Goal: Task Accomplishment & Management: Use online tool/utility

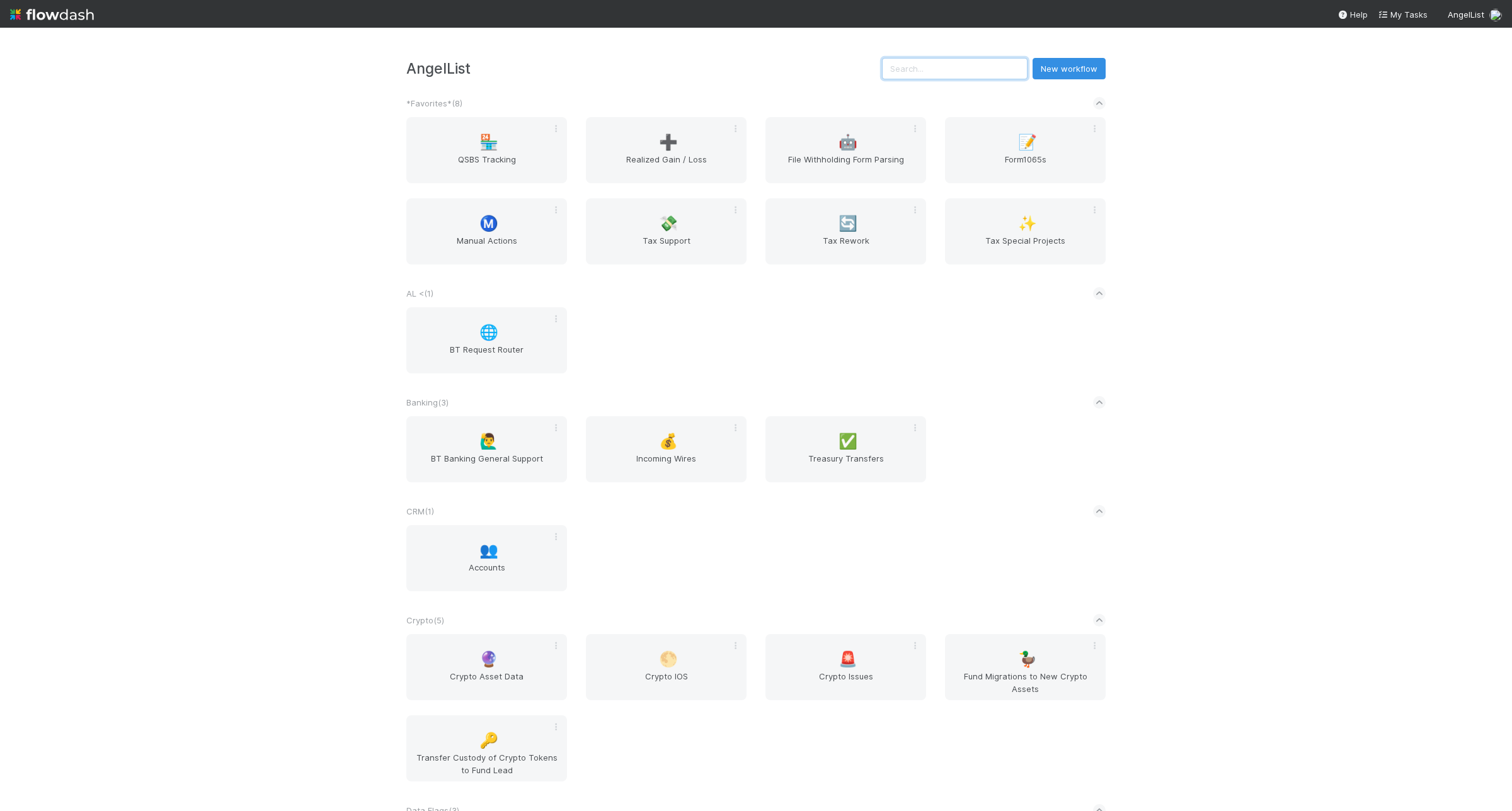
click at [941, 74] on input "text" at bounding box center [955, 69] width 145 height 21
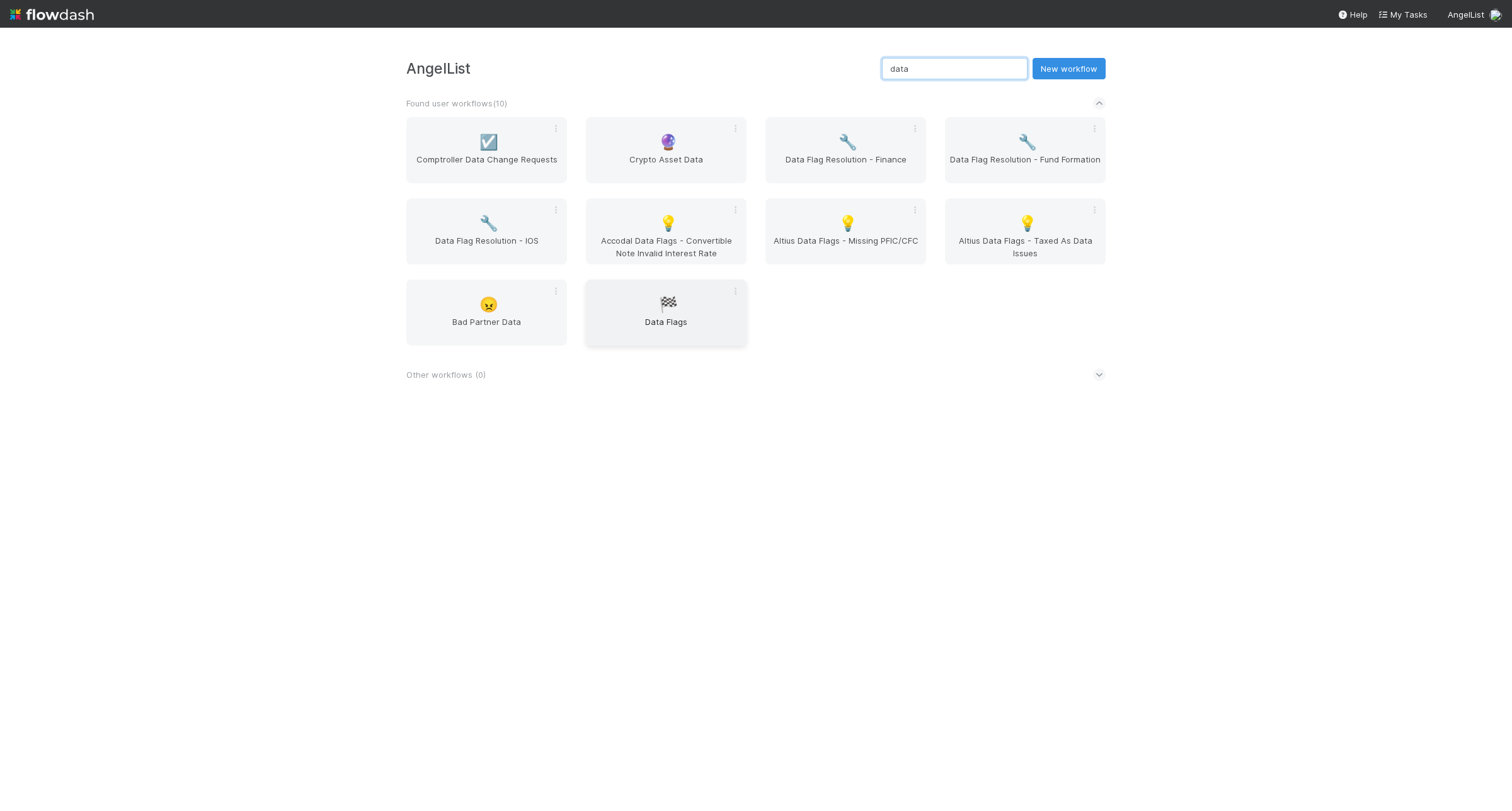
type input "data"
click at [676, 322] on span "Data Flags" at bounding box center [666, 328] width 150 height 25
click at [867, 148] on div "🔧 Data Flag Resolution - Finance" at bounding box center [845, 149] width 161 height 66
click at [1068, 158] on span "Data Flag Resolution - Fund Formation" at bounding box center [1025, 165] width 150 height 25
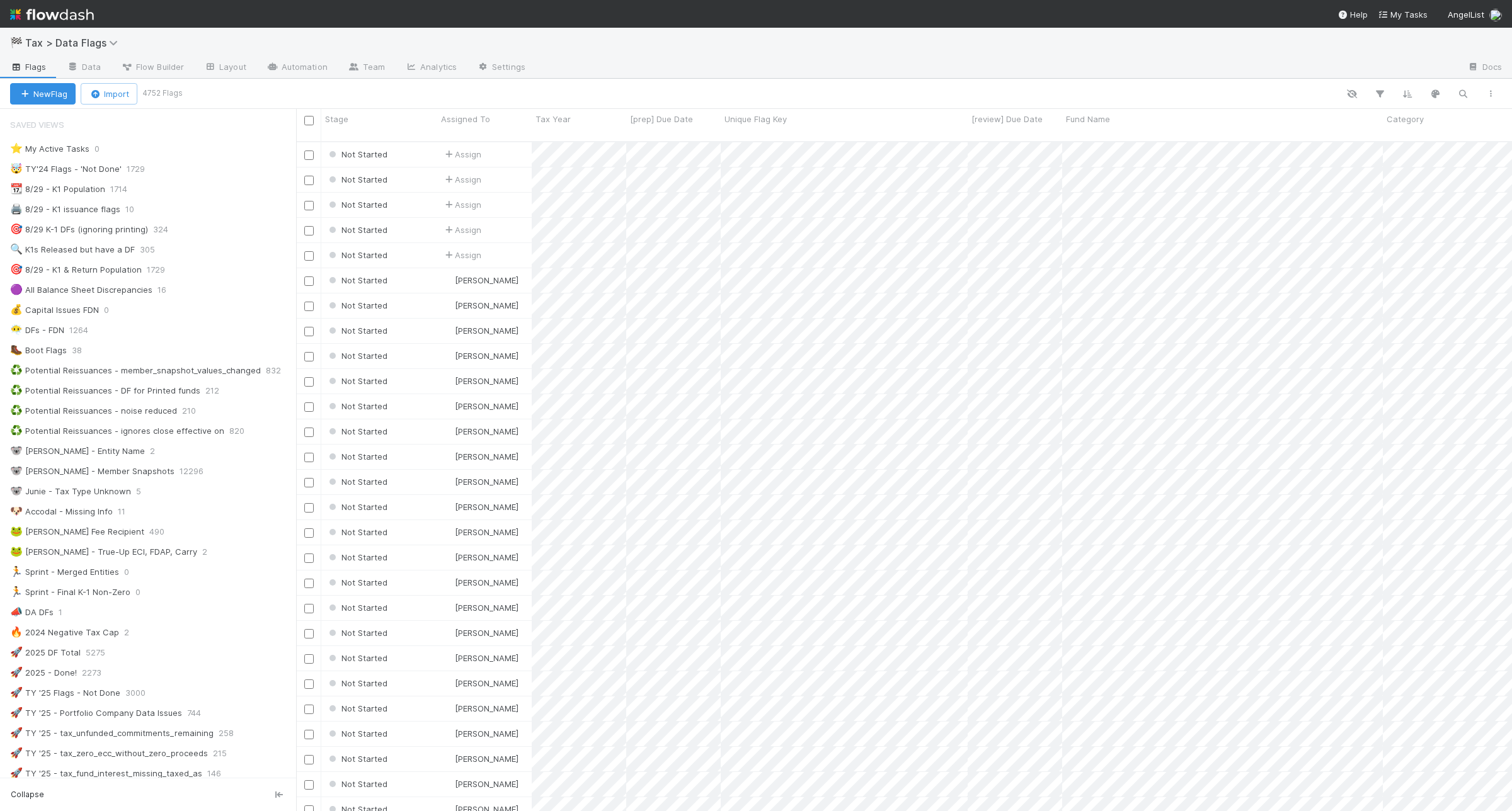
scroll to position [12, 12]
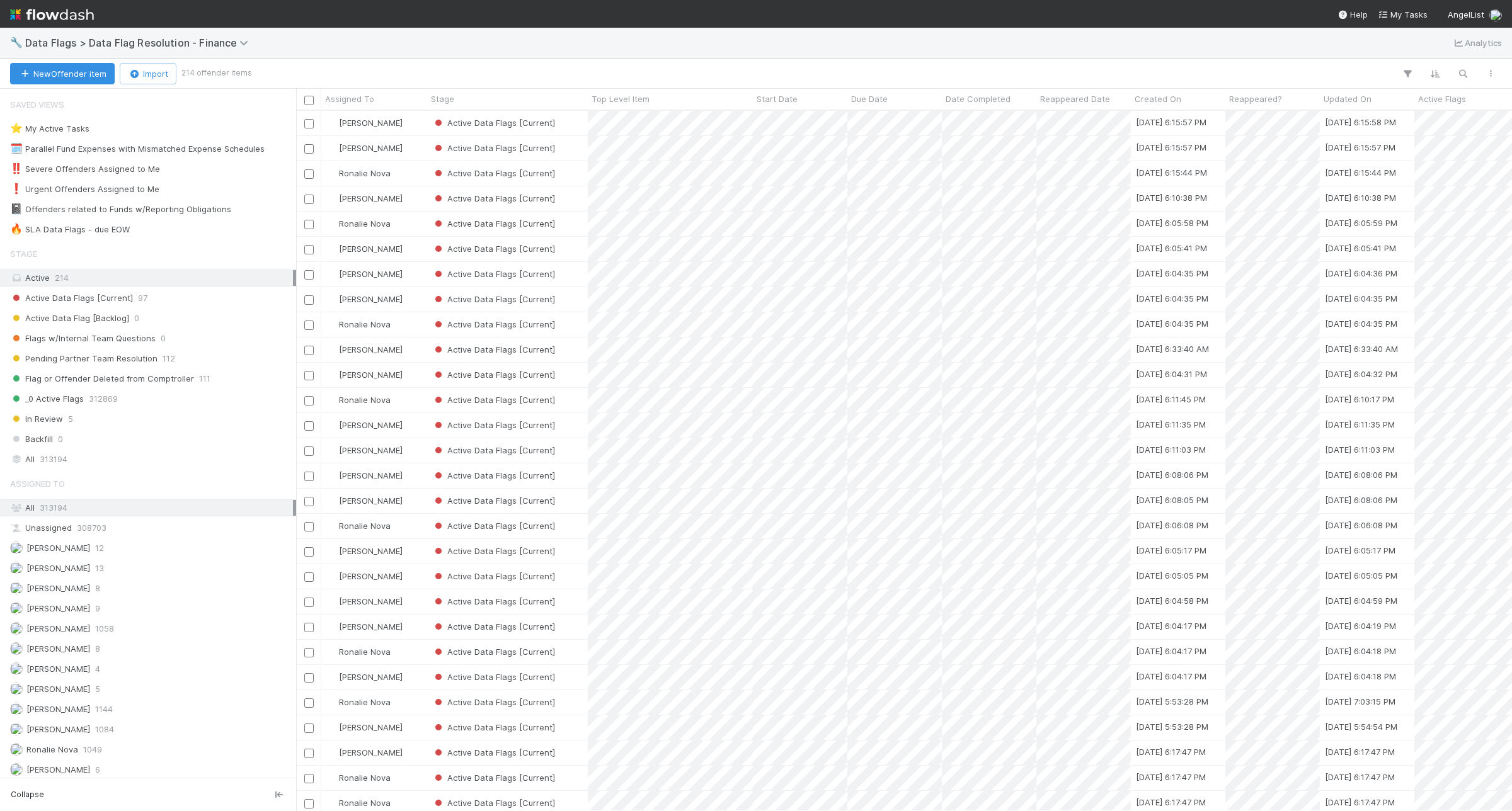
scroll to position [688, 1204]
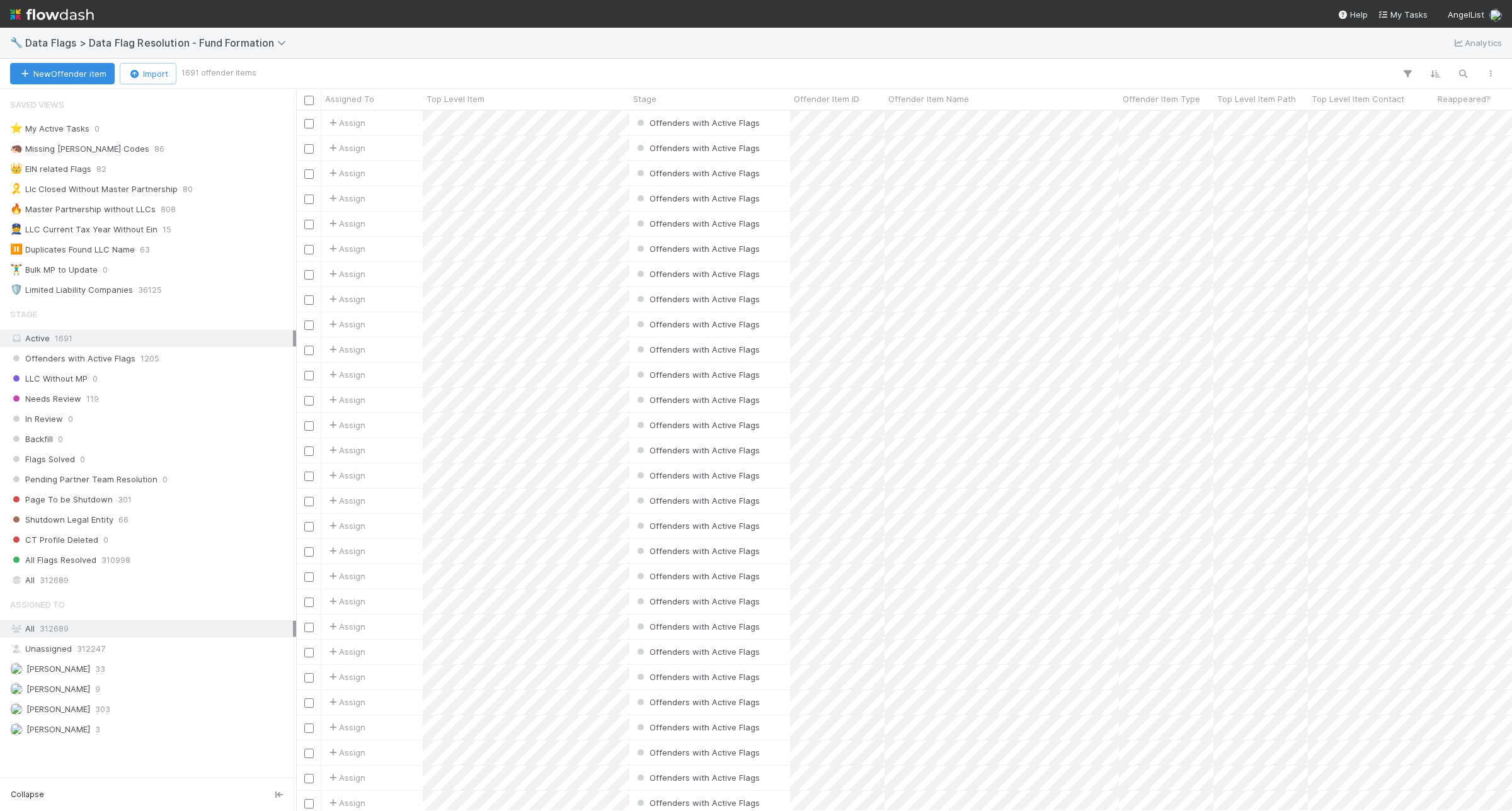
scroll to position [12, 12]
